Goal: Communication & Community: Answer question/provide support

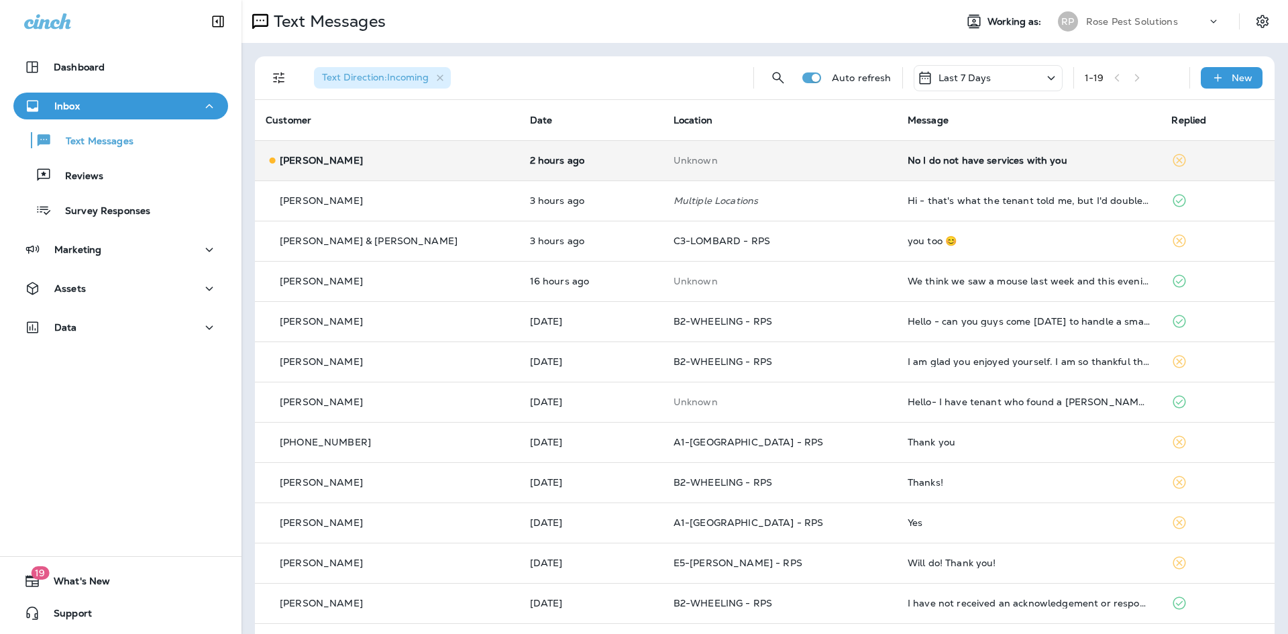
click at [908, 161] on div "No I do not have services with you" at bounding box center [1029, 160] width 243 height 11
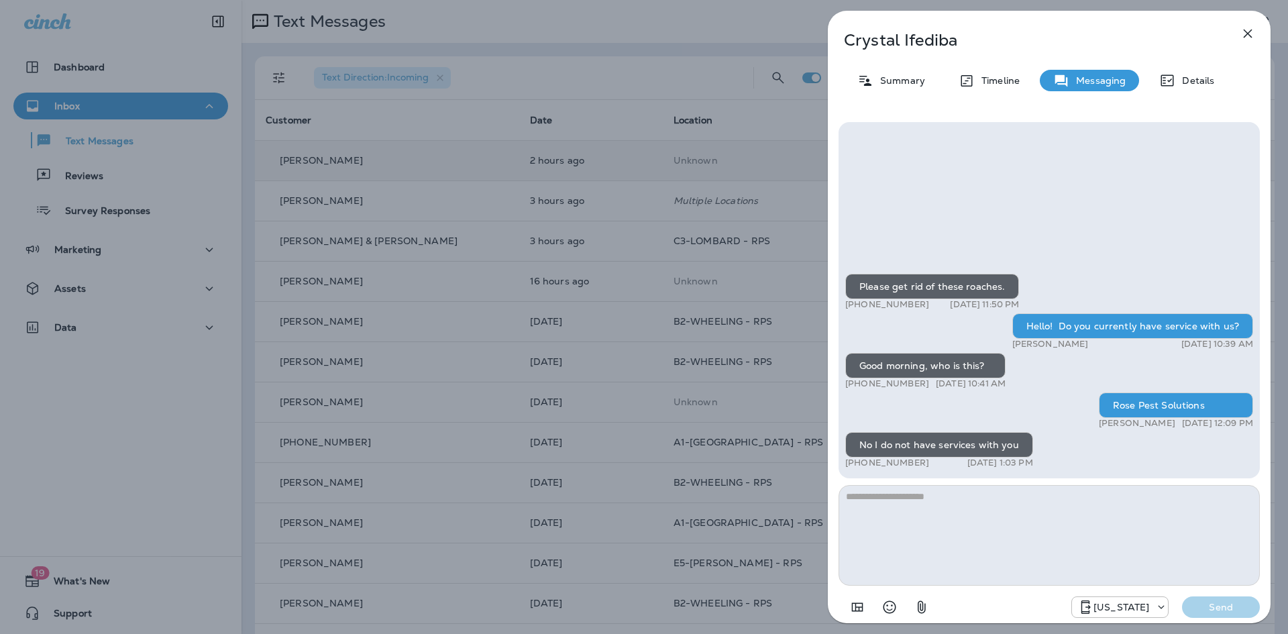
click at [975, 541] on textarea at bounding box center [1048, 535] width 421 height 101
type textarea "**********"
click at [1216, 612] on p "Send" at bounding box center [1221, 607] width 56 height 12
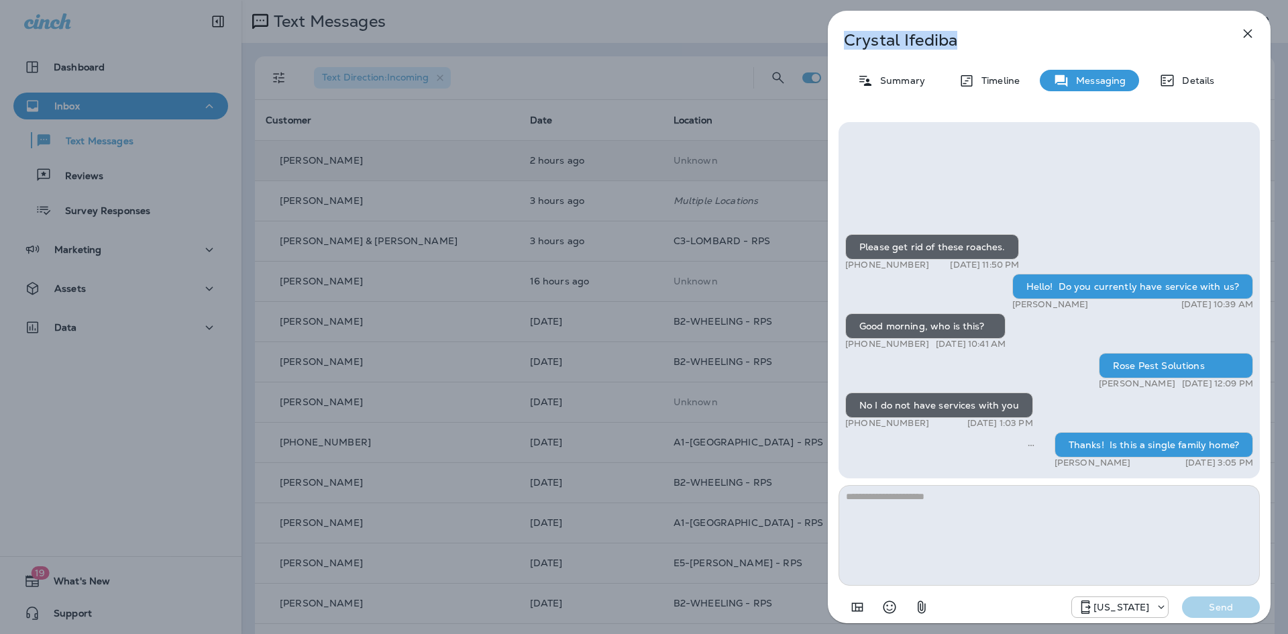
click at [1235, 39] on div "Crystal Ifediba Summary Timeline Messaging Details Please get rid of these roac…" at bounding box center [1049, 317] width 443 height 612
click at [1254, 35] on icon "button" at bounding box center [1248, 33] width 16 height 16
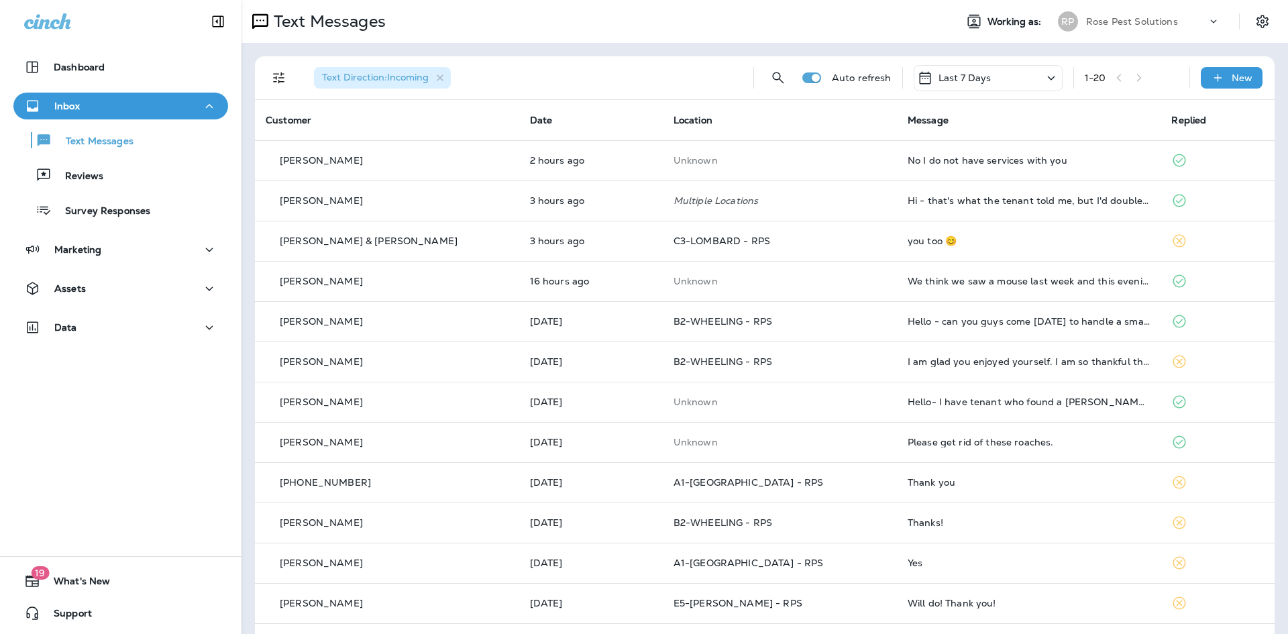
click at [1107, 19] on p "Rose Pest Solutions" at bounding box center [1132, 21] width 92 height 11
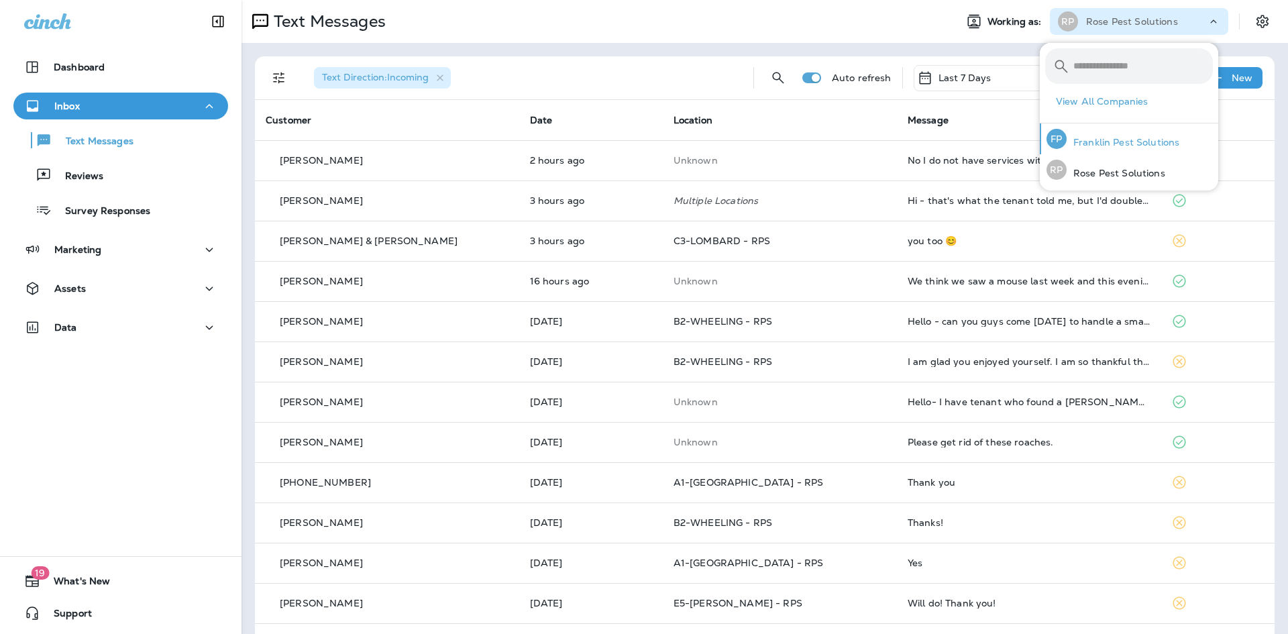
click at [1101, 140] on p "Franklin Pest Solutions" at bounding box center [1122, 142] width 113 height 11
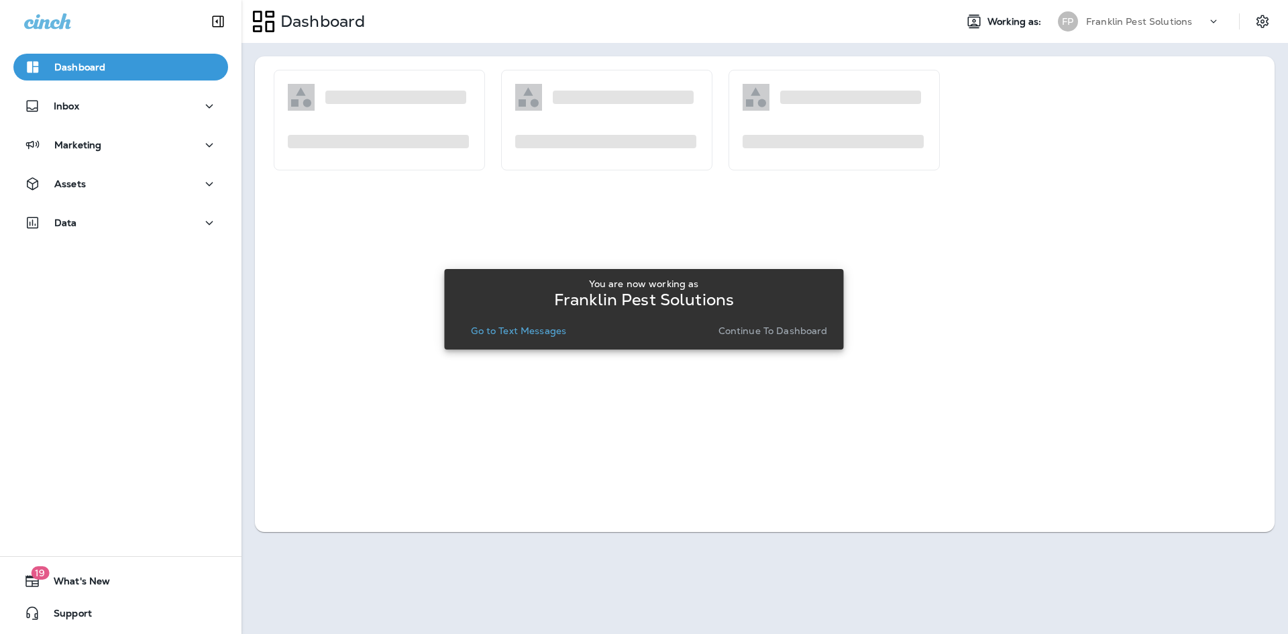
click at [734, 329] on p "Continue to Dashboard" at bounding box center [772, 330] width 109 height 11
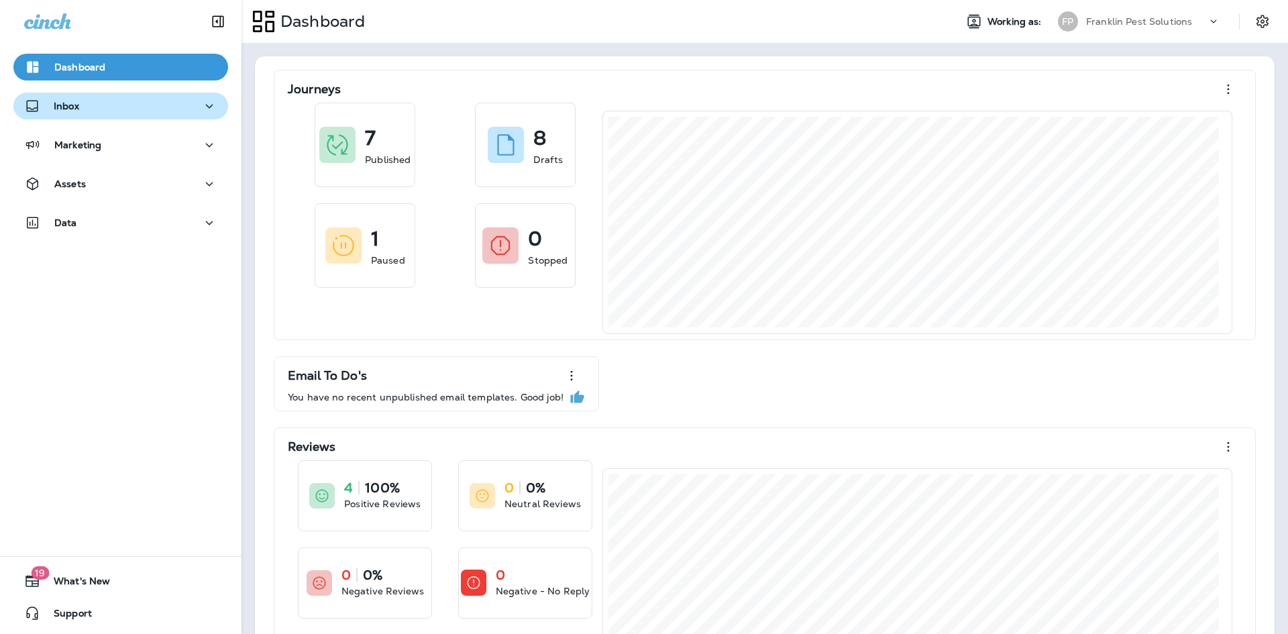
click at [67, 111] on p "Inbox" at bounding box center [66, 106] width 25 height 11
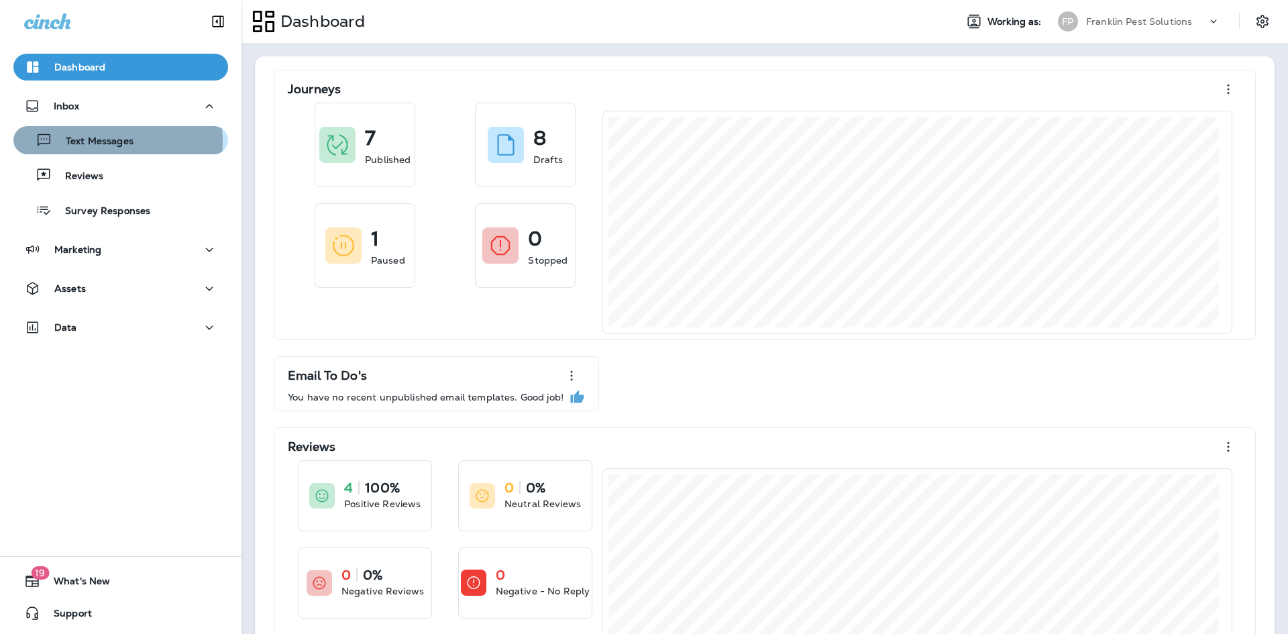
click at [82, 142] on p "Text Messages" at bounding box center [92, 141] width 81 height 13
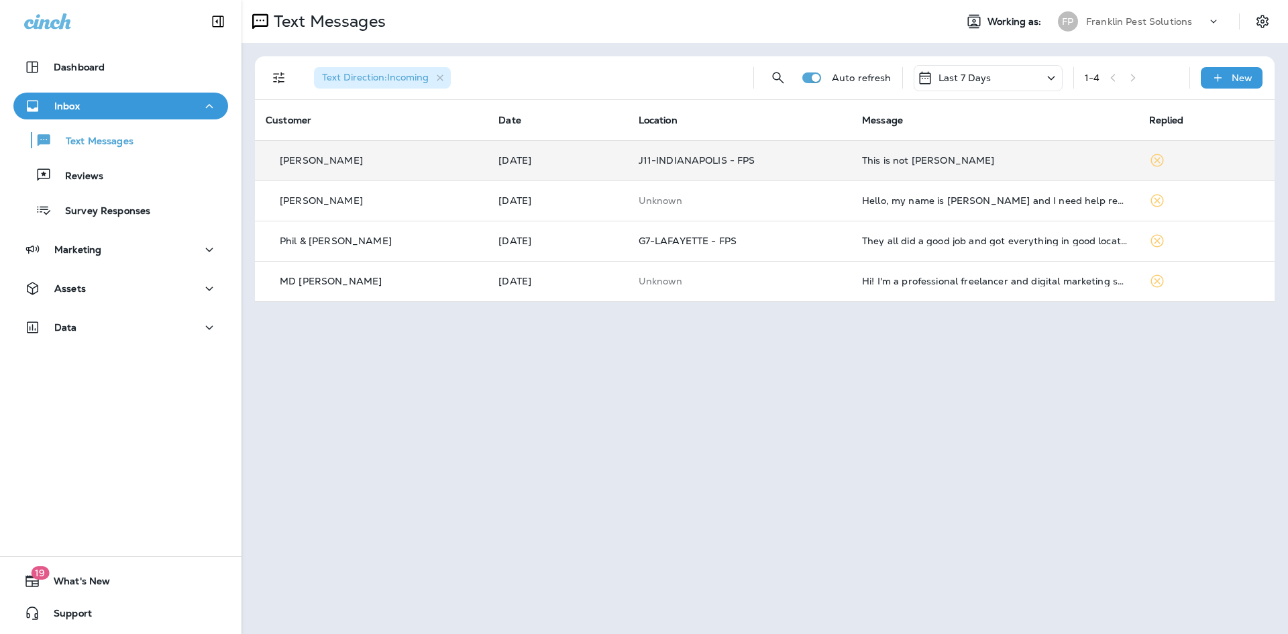
click at [885, 158] on div "This is not [PERSON_NAME]" at bounding box center [994, 160] width 265 height 11
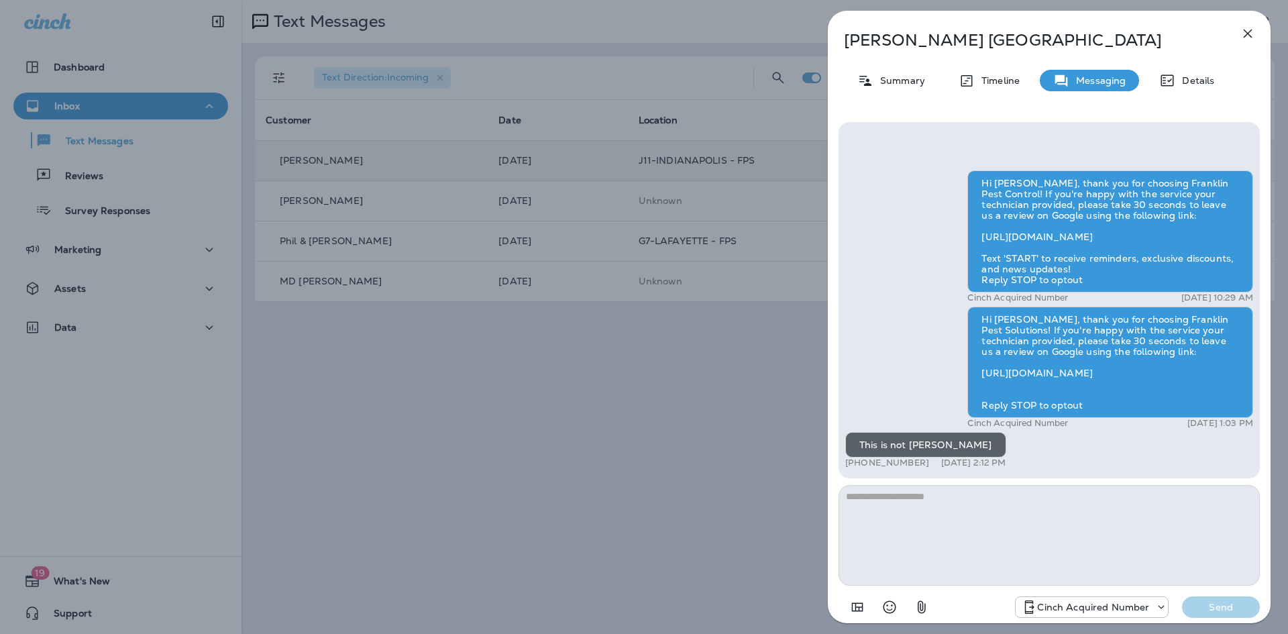
click at [1254, 28] on button "button" at bounding box center [1247, 33] width 27 height 27
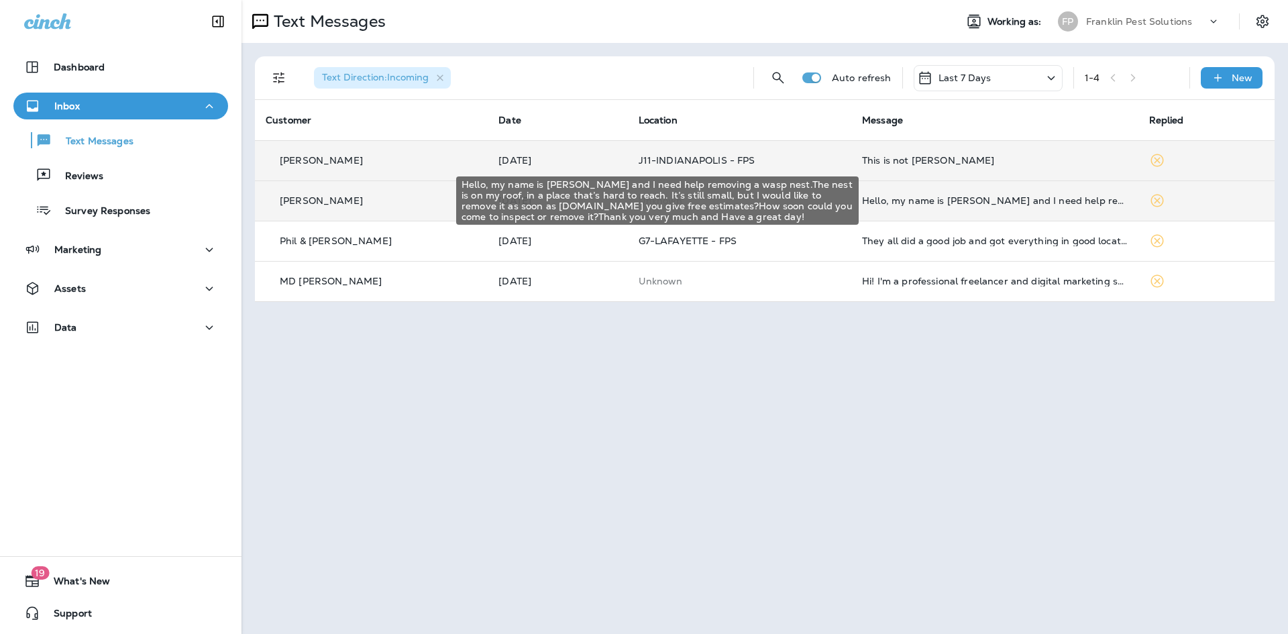
click at [922, 202] on div "Hello, my name is [PERSON_NAME] and I need help removing a wasp nest.The nest i…" at bounding box center [994, 200] width 265 height 11
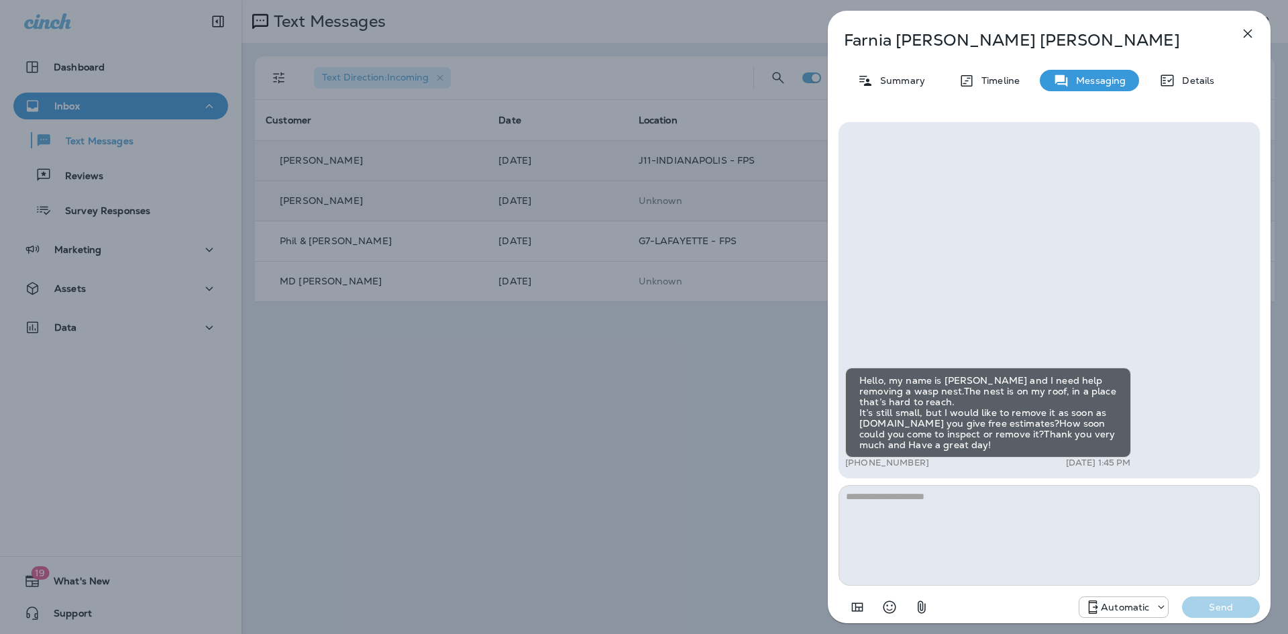
click at [965, 503] on textarea at bounding box center [1048, 535] width 421 height 101
type textarea "**********"
click at [1236, 606] on p "Send" at bounding box center [1221, 607] width 56 height 12
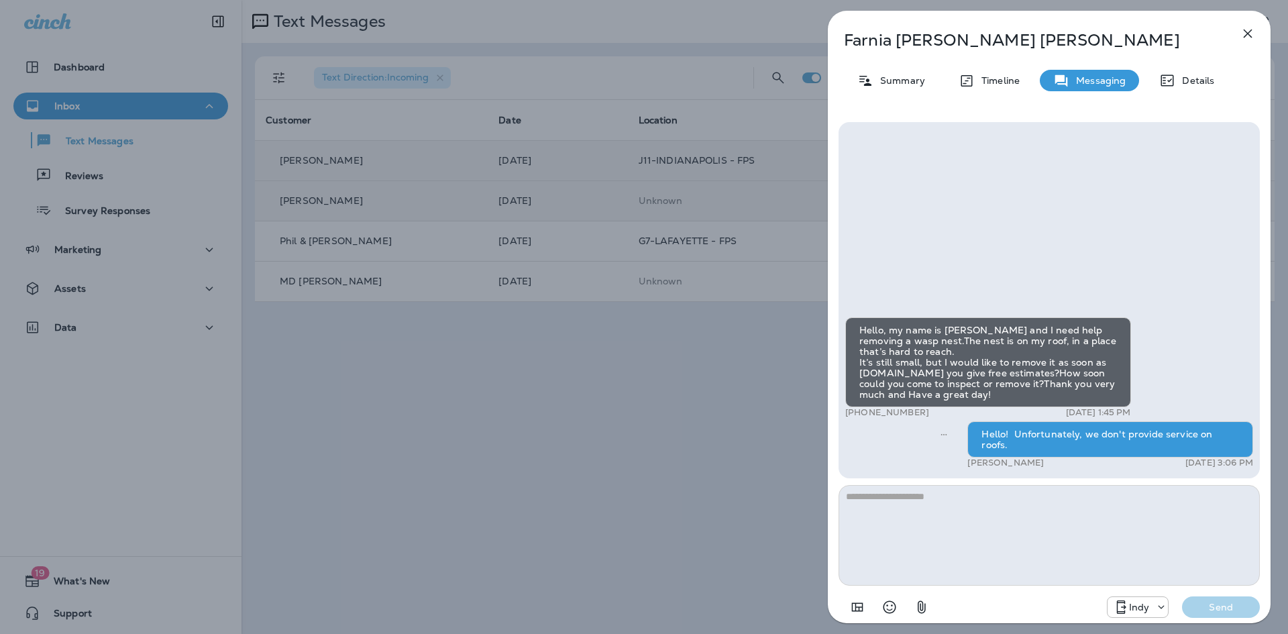
click at [1245, 30] on icon "button" at bounding box center [1248, 34] width 9 height 9
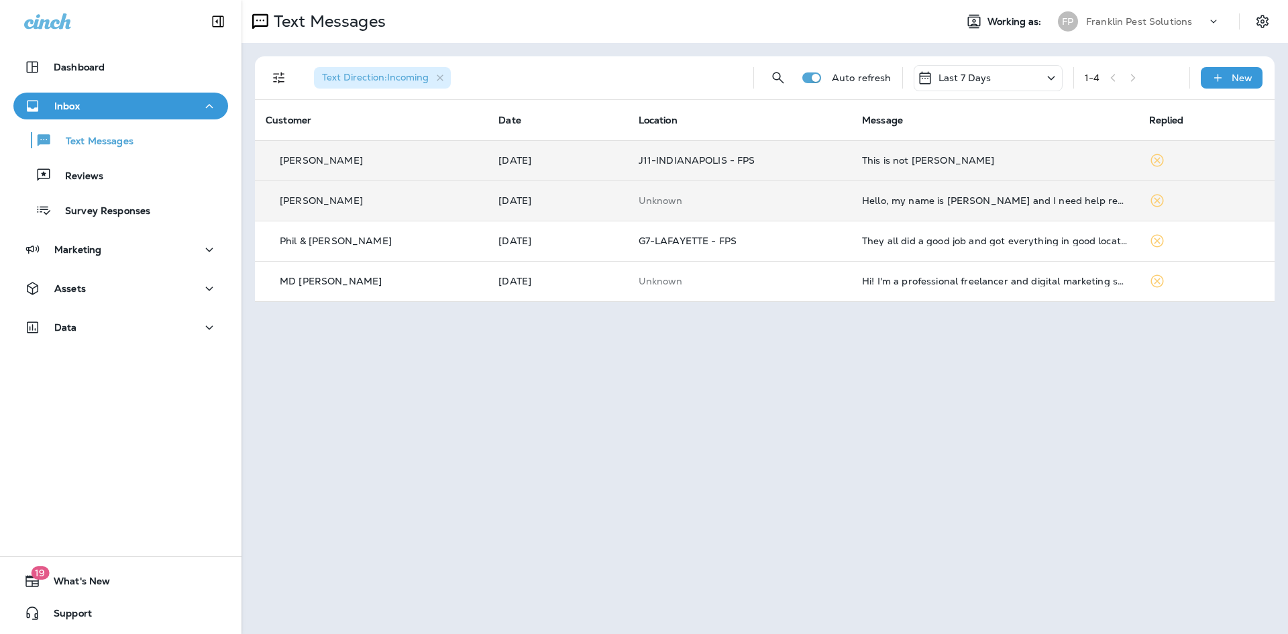
click at [1152, 24] on p "Franklin Pest Solutions" at bounding box center [1139, 21] width 106 height 11
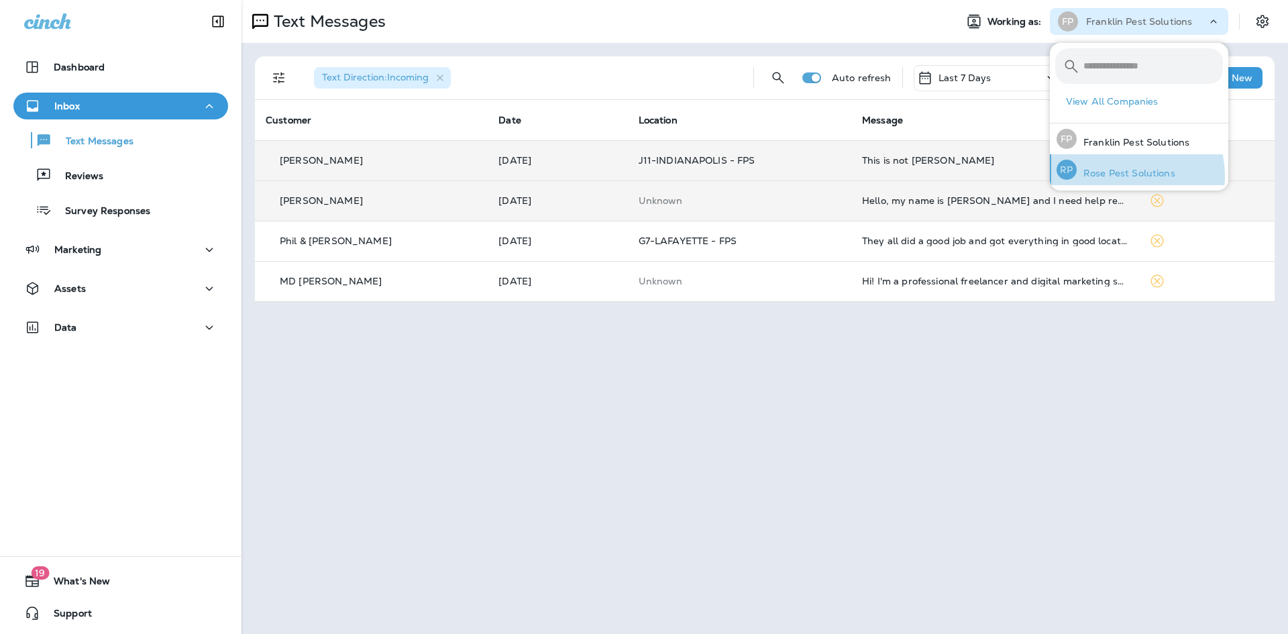
click at [1121, 176] on p "Rose Pest Solutions" at bounding box center [1126, 173] width 99 height 11
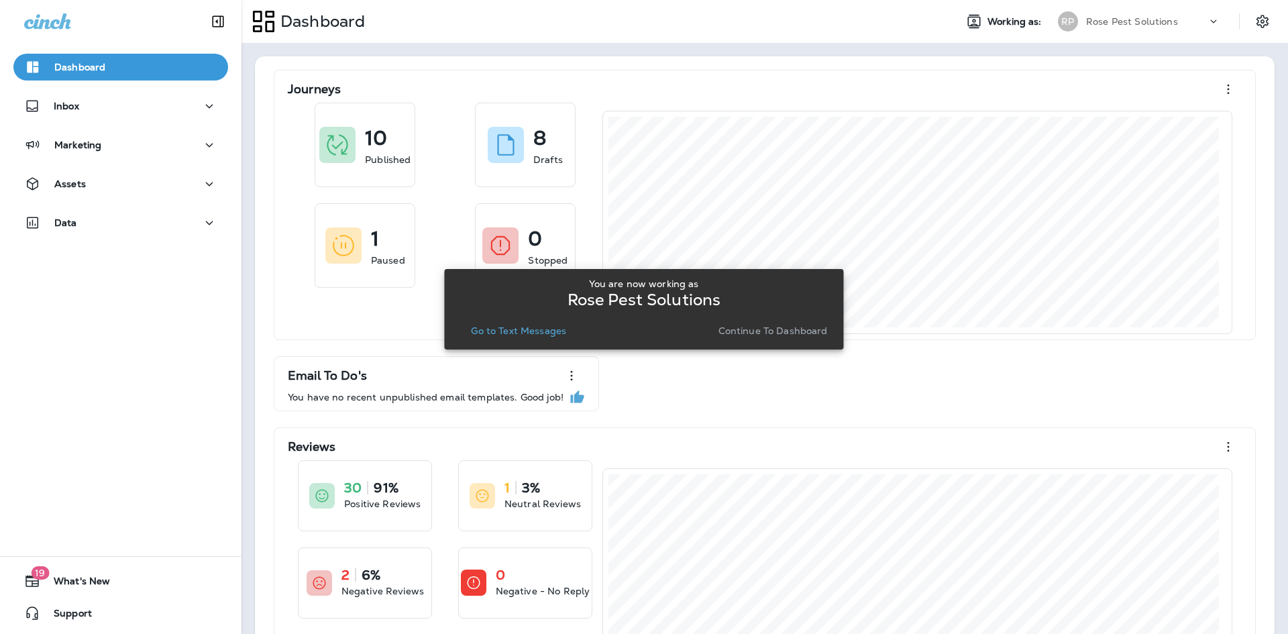
click at [761, 329] on p "Continue to Dashboard" at bounding box center [772, 330] width 109 height 11
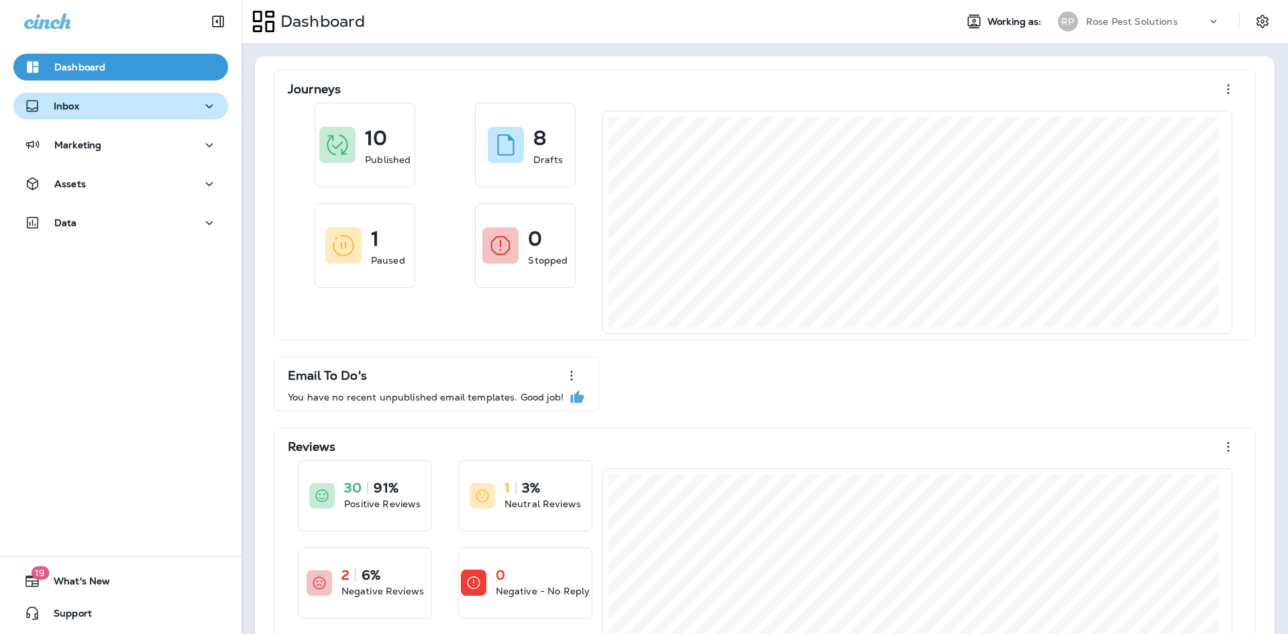
click at [102, 99] on div "Inbox" at bounding box center [120, 106] width 193 height 17
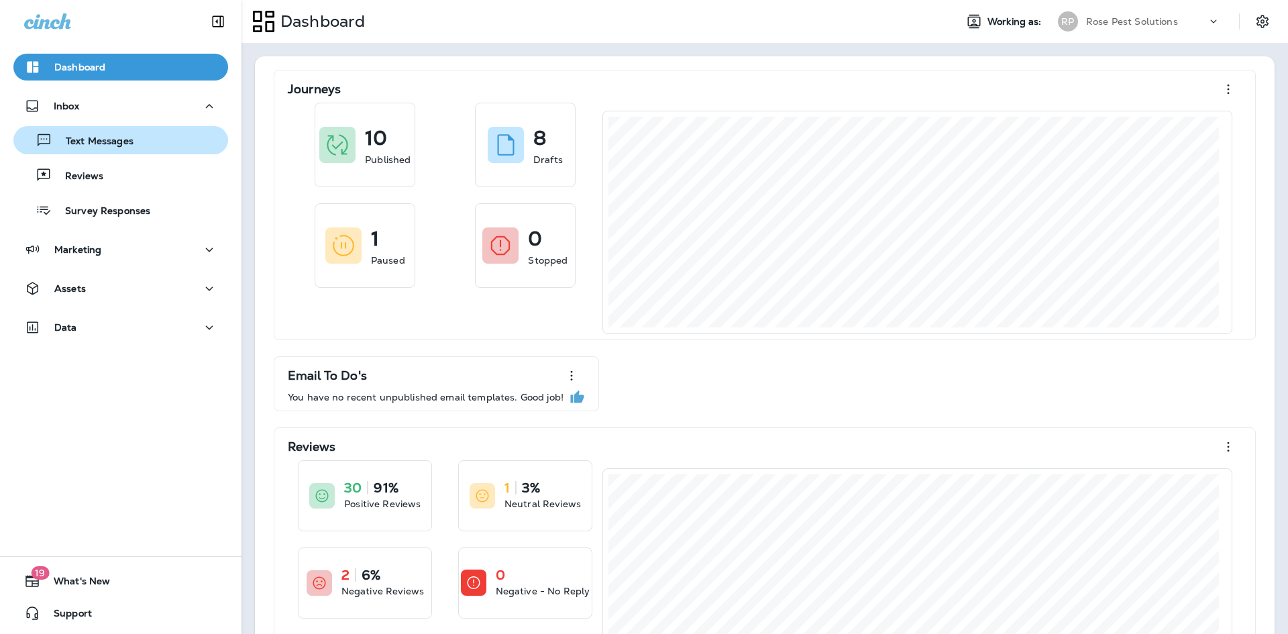
click at [79, 142] on p "Text Messages" at bounding box center [92, 141] width 81 height 13
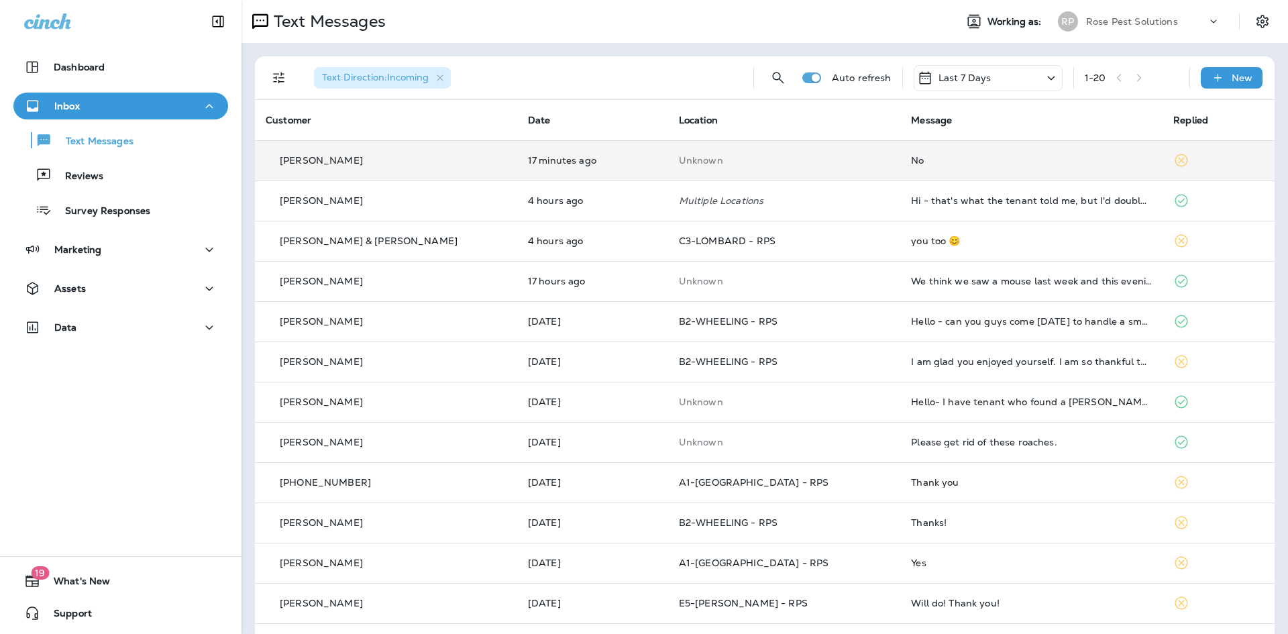
click at [900, 164] on td "No" at bounding box center [1031, 160] width 262 height 40
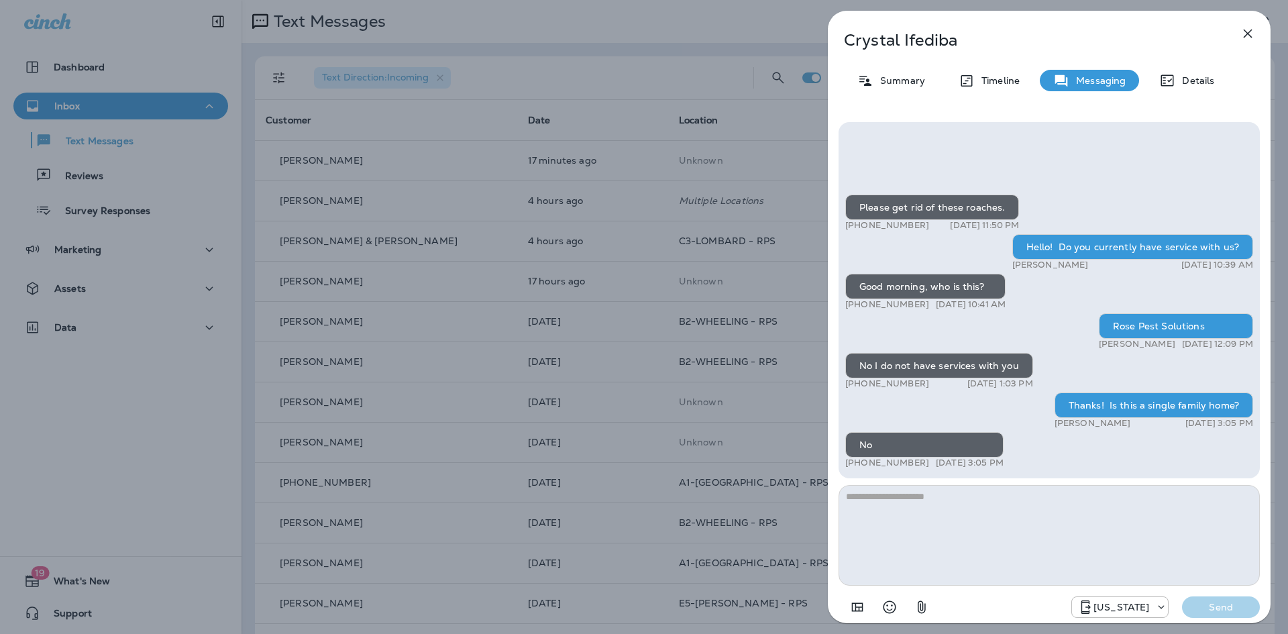
click at [946, 518] on textarea at bounding box center [1048, 535] width 421 height 101
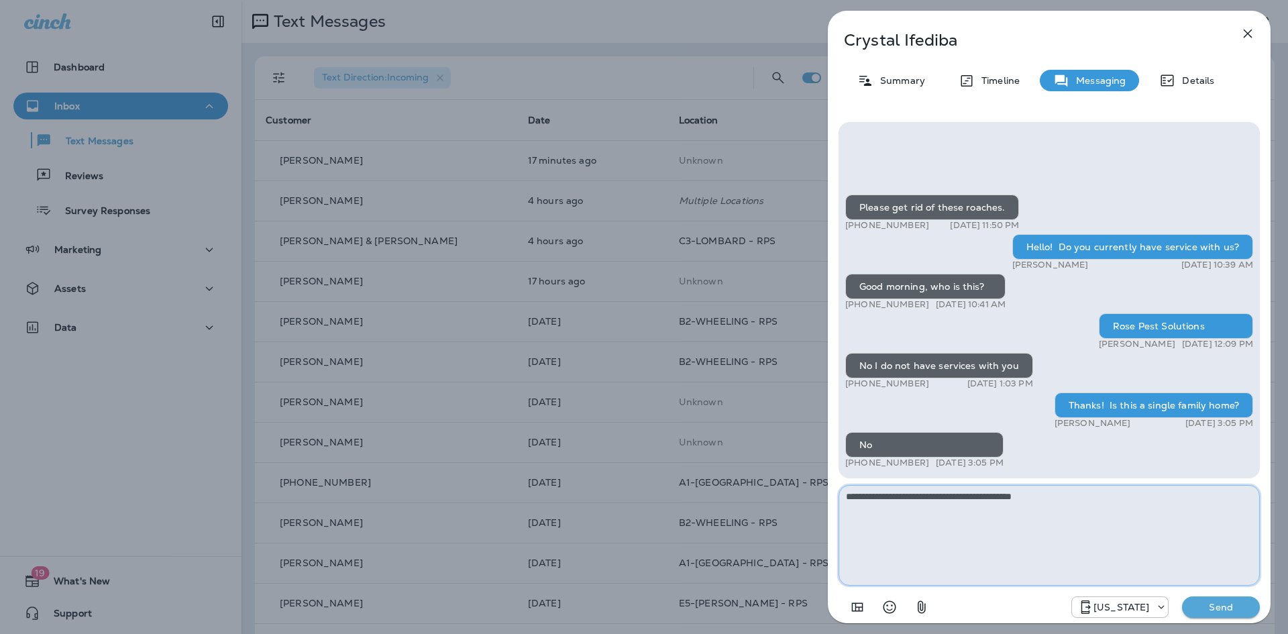
click at [1028, 499] on textarea "**********" at bounding box center [1048, 535] width 421 height 101
type textarea "**********"
drag, startPoint x: 1211, startPoint y: 609, endPoint x: 1204, endPoint y: 620, distance: 13.0
click at [1211, 610] on p "Send" at bounding box center [1221, 607] width 56 height 12
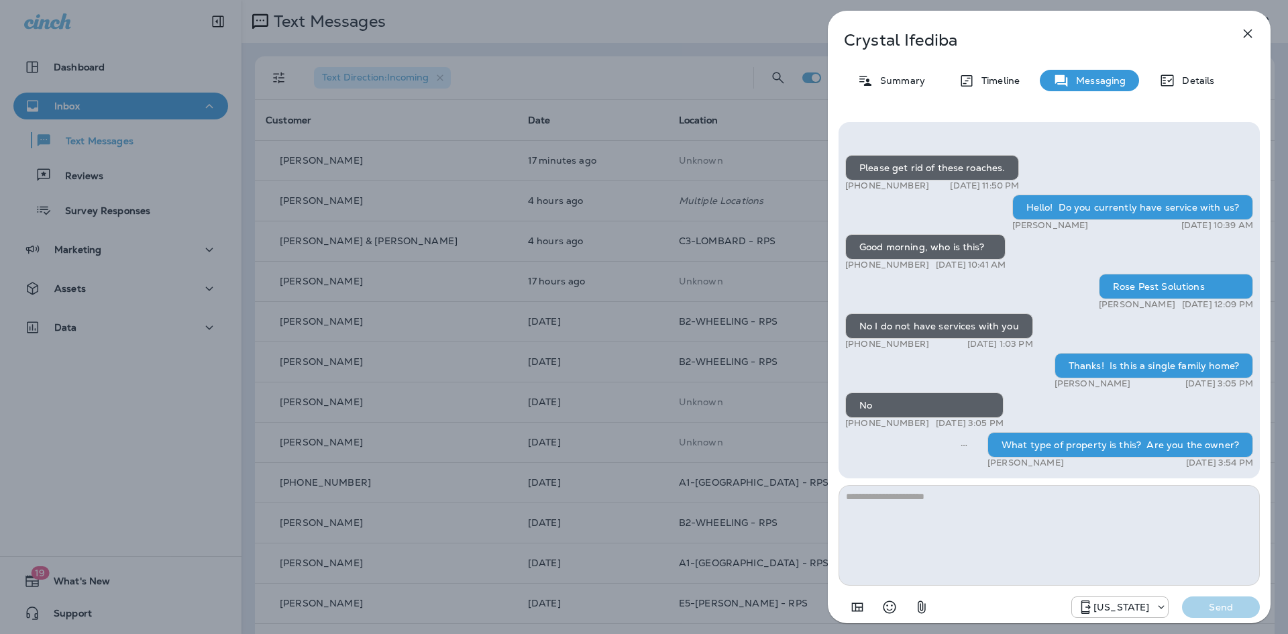
click at [1246, 38] on icon "button" at bounding box center [1248, 33] width 16 height 16
